Goal: Find specific page/section: Find specific page/section

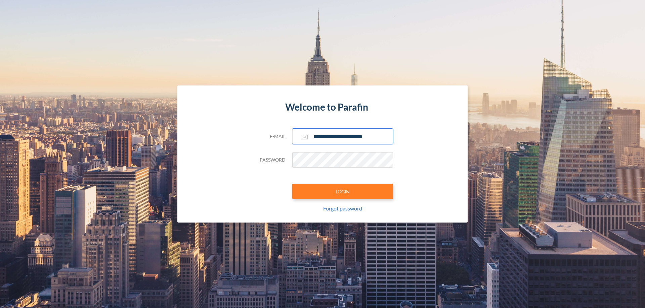
type input "**********"
click at [342, 192] on button "LOGIN" at bounding box center [342, 191] width 101 height 15
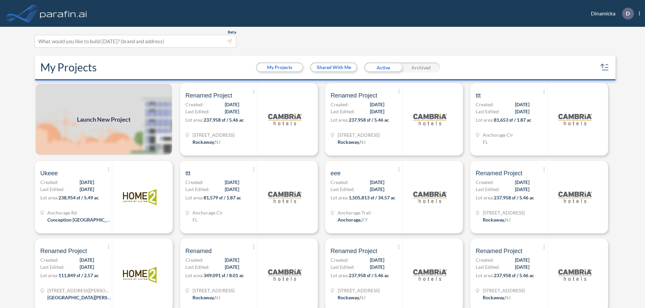
scroll to position [2, 0]
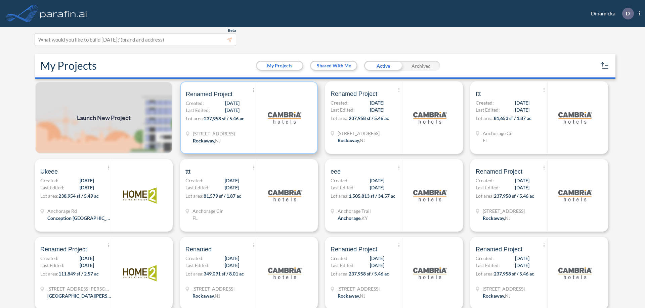
click at [247, 118] on p "Lot area: 237,958 sf / 5.46 ac" at bounding box center [221, 120] width 71 height 10
